Goal: Check status: Check status

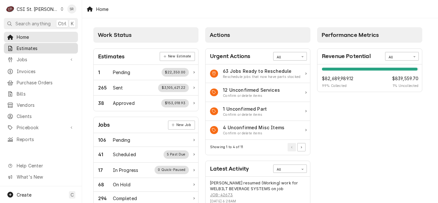
click at [41, 49] on span "Estimates" at bounding box center [46, 48] width 58 height 7
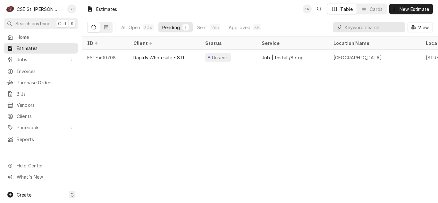
drag, startPoint x: 373, startPoint y: 27, endPoint x: 375, endPoint y: 23, distance: 3.7
click at [373, 26] on input "Dynamic Content Wrapper" at bounding box center [373, 27] width 57 height 10
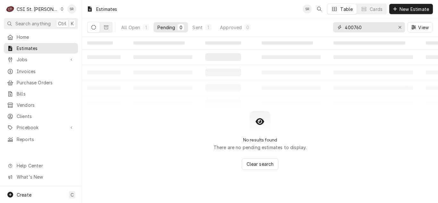
type input "400760"
click at [198, 27] on div "Sent" at bounding box center [197, 27] width 10 height 7
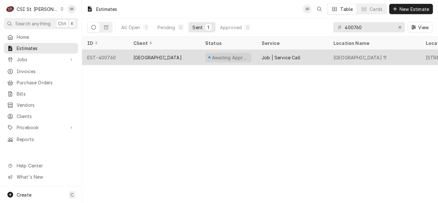
click at [174, 56] on div "Rockwood School District" at bounding box center [157, 57] width 48 height 7
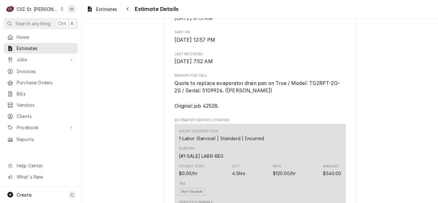
scroll to position [321, 0]
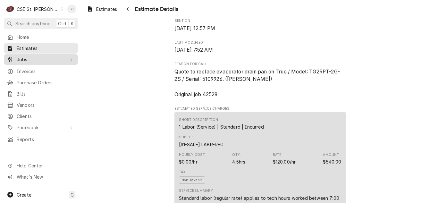
click at [33, 58] on span "Jobs" at bounding box center [41, 59] width 48 height 7
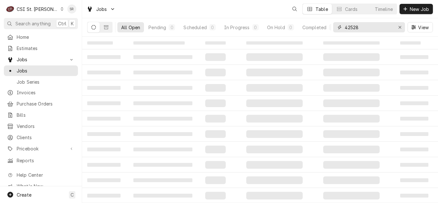
drag, startPoint x: 359, startPoint y: 28, endPoint x: 345, endPoint y: 27, distance: 14.5
click at [345, 27] on input "42528" at bounding box center [369, 27] width 48 height 10
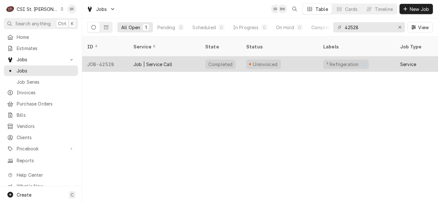
click at [175, 58] on div "Job | Service Call" at bounding box center [164, 63] width 72 height 15
